Goal: Check status: Check status

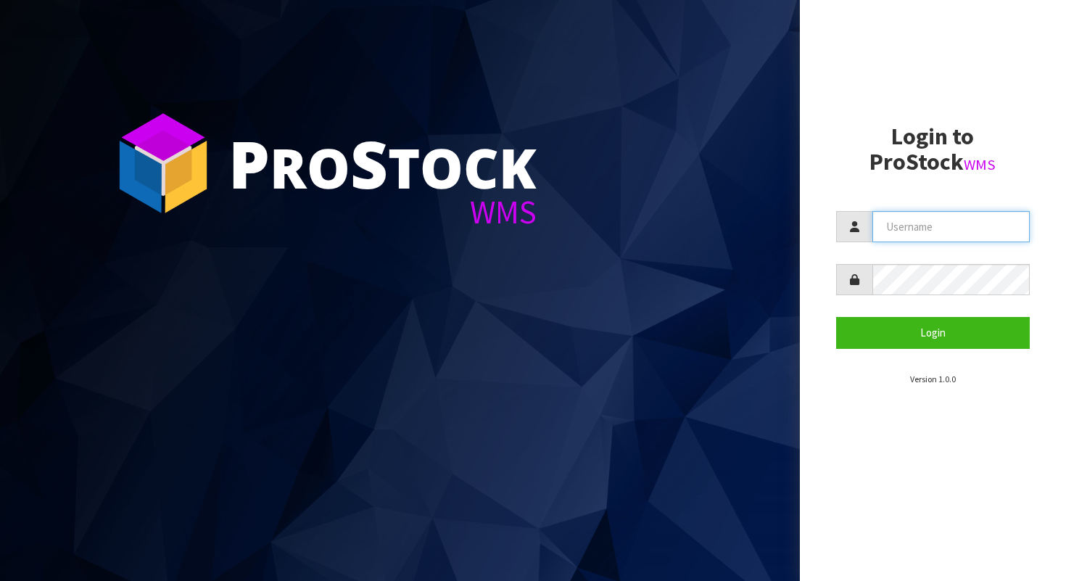
click at [893, 233] on input "text" at bounding box center [952, 226] width 158 height 31
type input "AGAINFASTER"
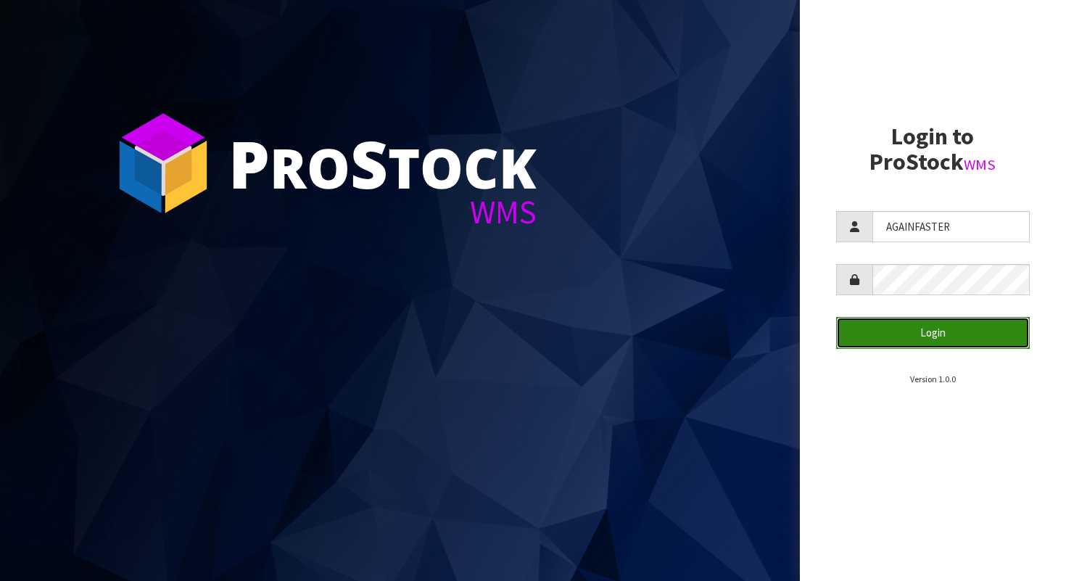
click at [971, 332] on button "Login" at bounding box center [933, 332] width 194 height 31
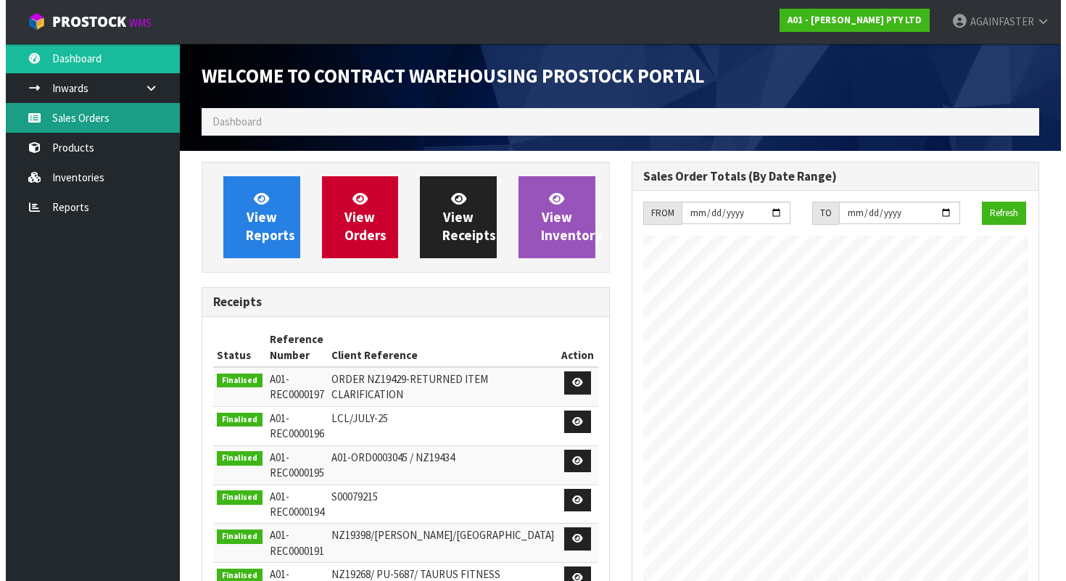
scroll to position [617, 429]
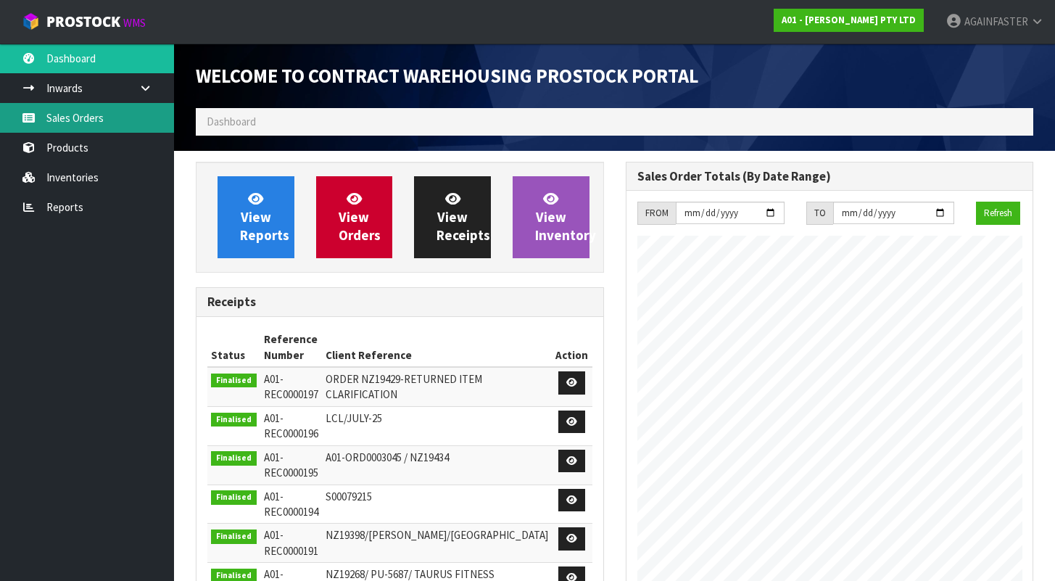
click at [117, 120] on link "Sales Orders" at bounding box center [87, 118] width 174 height 30
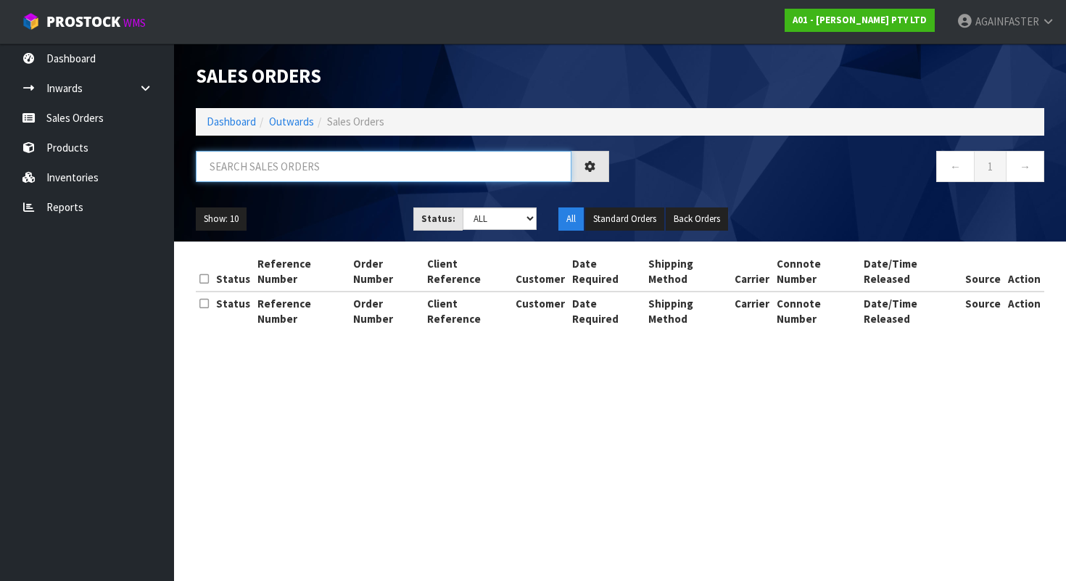
click at [330, 172] on input "text" at bounding box center [384, 166] width 376 height 31
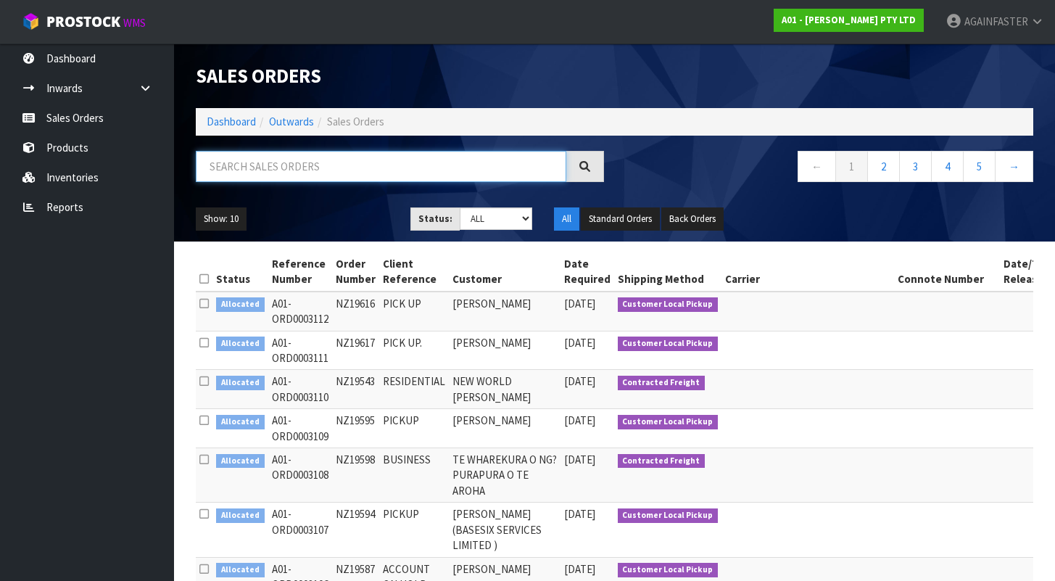
paste input "NZ19617"
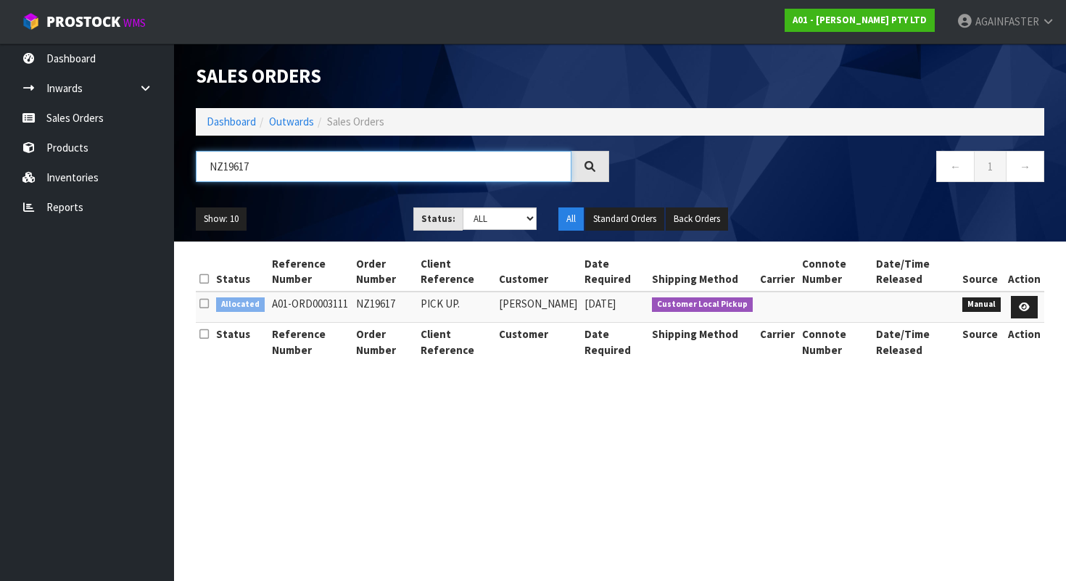
type input "NZ19617"
